Goal: Transaction & Acquisition: Purchase product/service

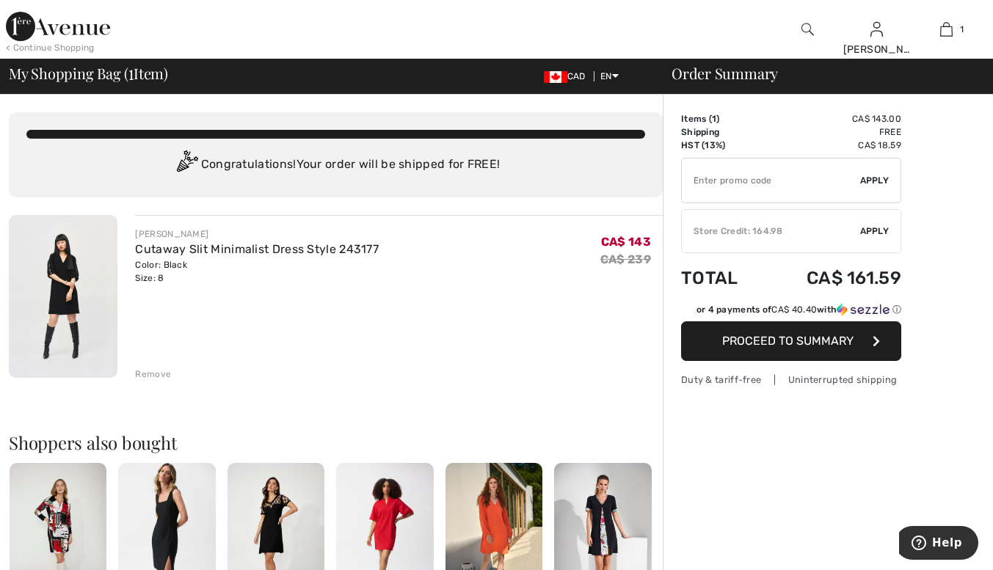
click at [737, 237] on div "Store Credit: 164.98" at bounding box center [771, 231] width 178 height 13
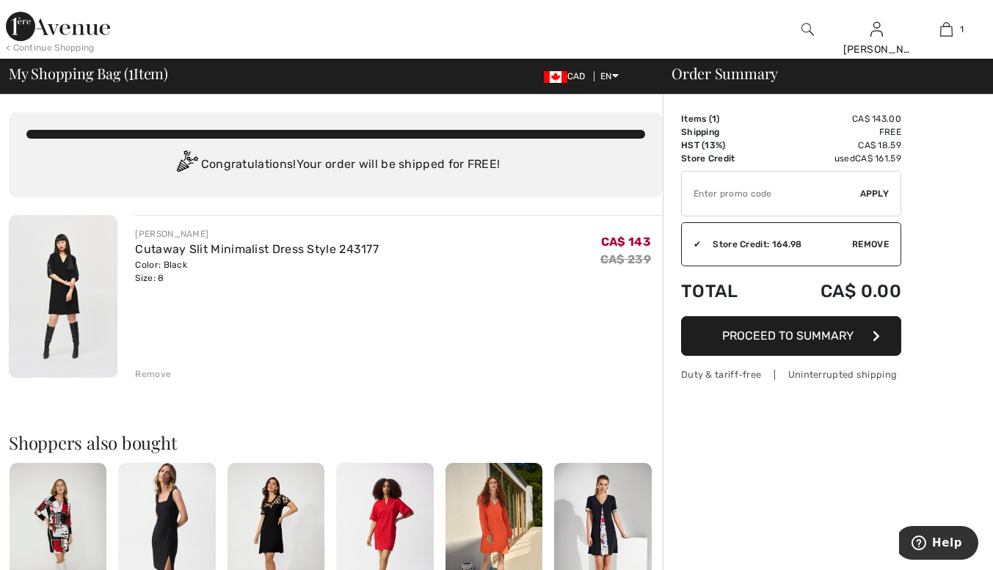
click at [726, 340] on span "Proceed to Summary" at bounding box center [787, 336] width 131 height 14
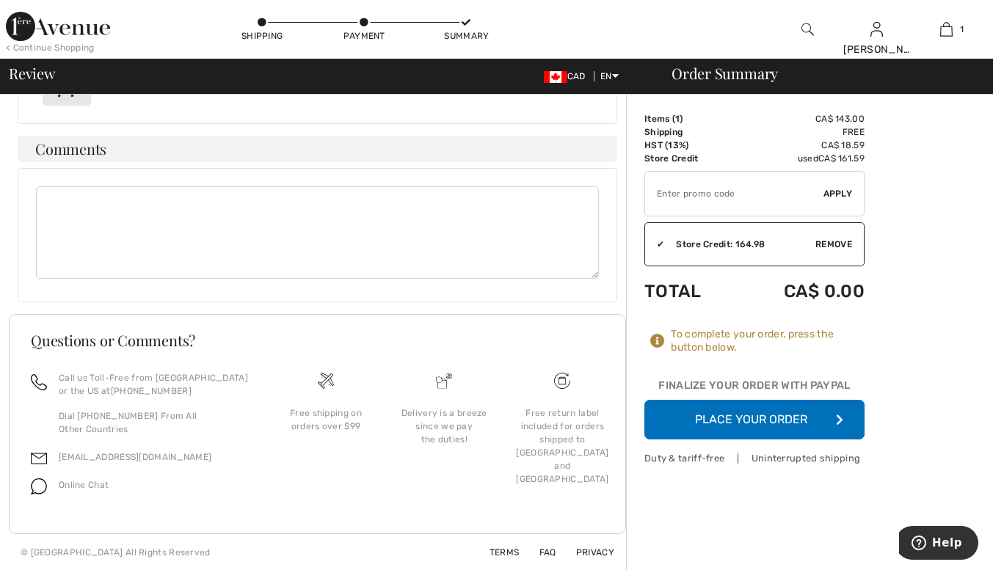
scroll to position [487, 0]
click at [669, 418] on button "Place Your Order" at bounding box center [754, 420] width 220 height 40
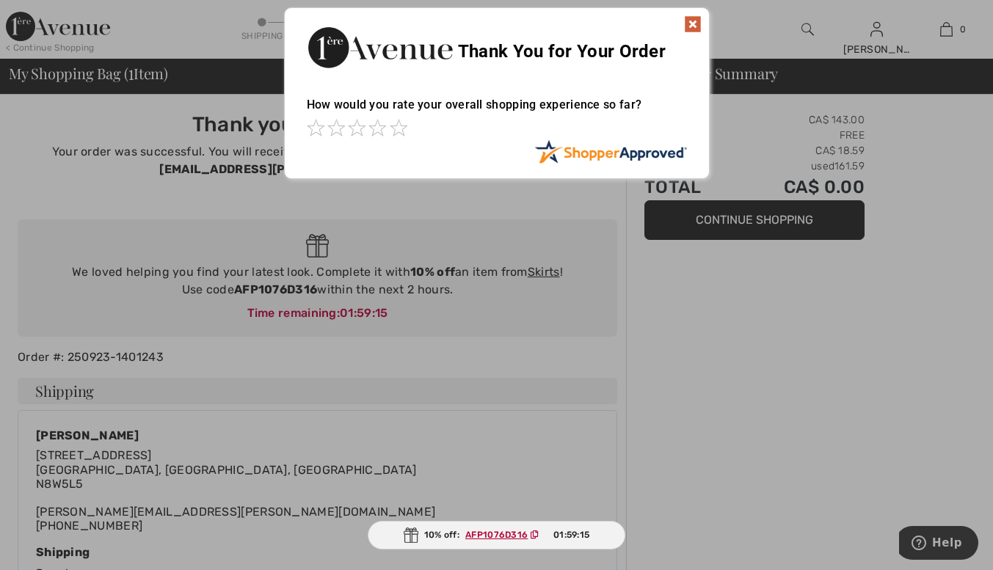
click at [687, 22] on img at bounding box center [693, 24] width 18 height 18
